Goal: Information Seeking & Learning: Learn about a topic

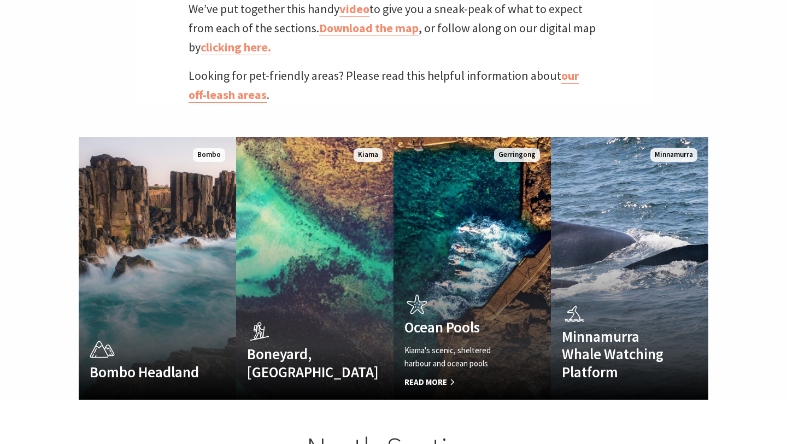
scroll to position [618, 0]
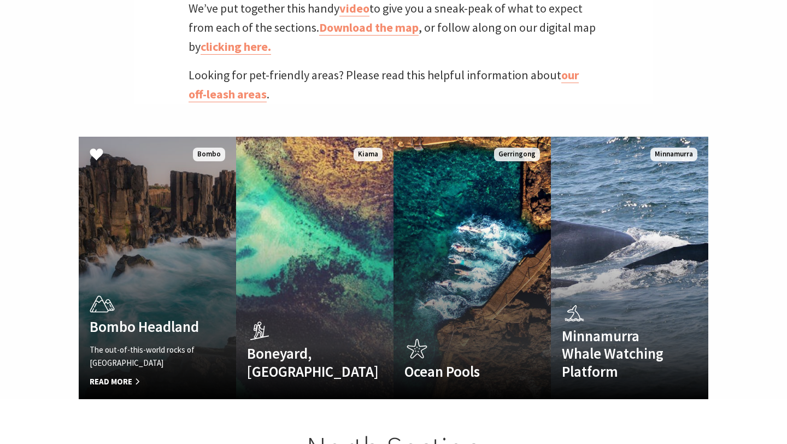
click at [175, 318] on h4 "Bombo Headland" at bounding box center [146, 326] width 112 height 17
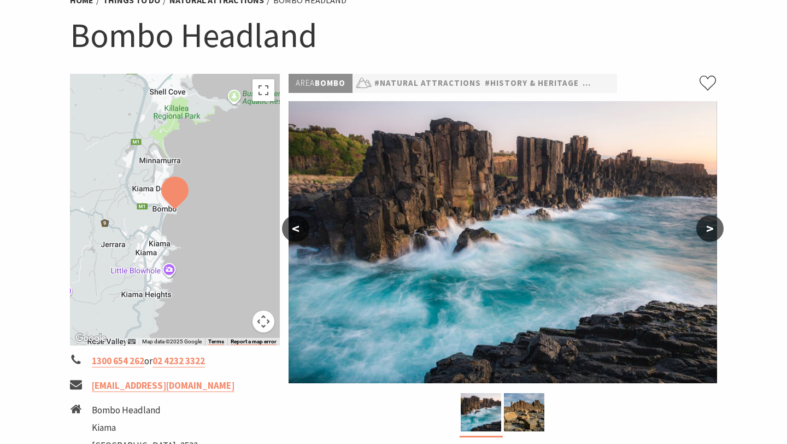
scroll to position [83, 0]
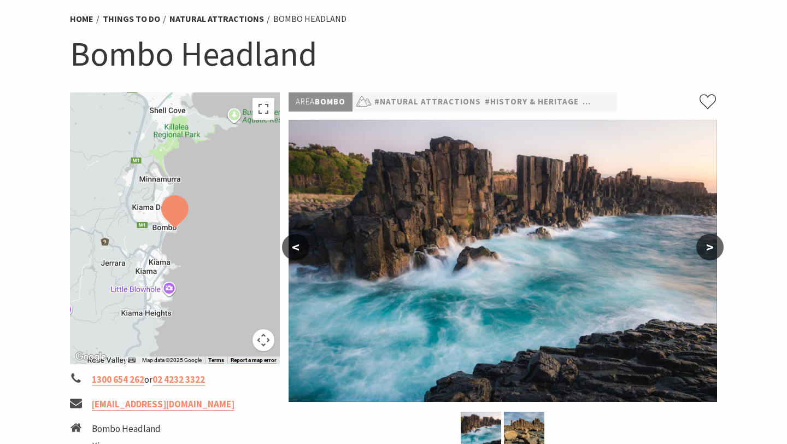
click at [711, 250] on button ">" at bounding box center [709, 247] width 27 height 26
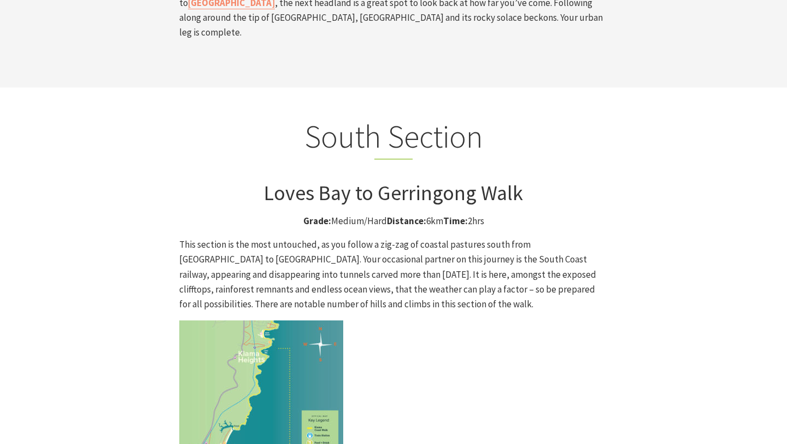
scroll to position [2706, 0]
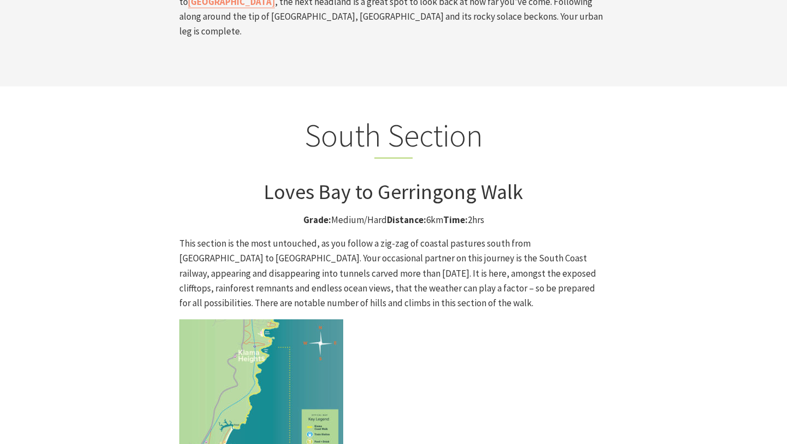
click at [297, 319] on img at bounding box center [261, 401] width 164 height 164
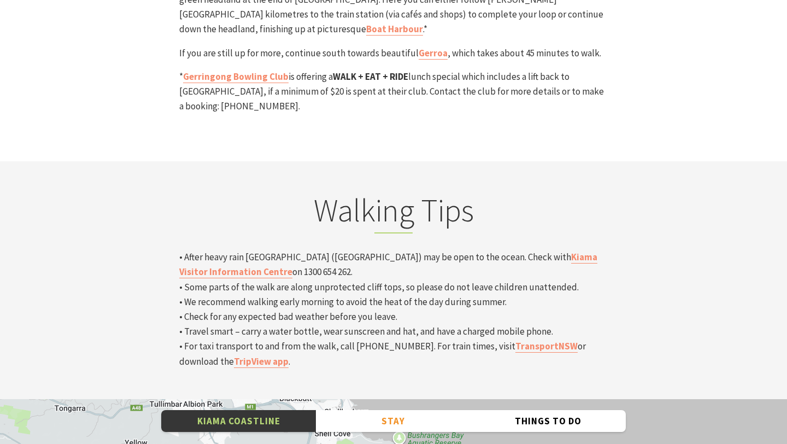
scroll to position [3610, 0]
